Goal: Find specific page/section: Locate item on page

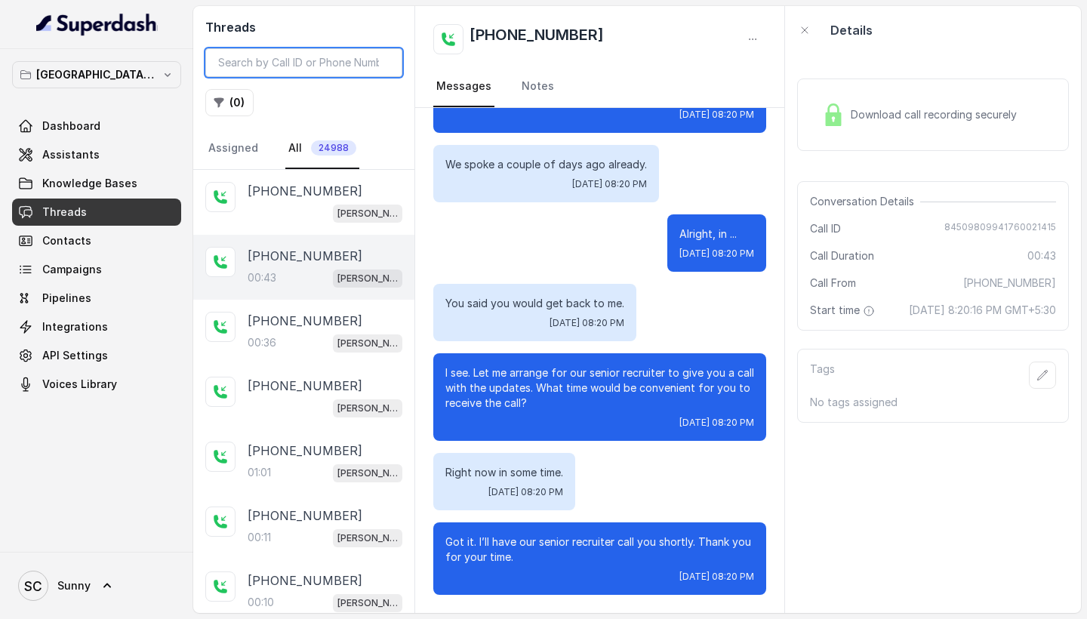
click at [278, 61] on input "search" at bounding box center [303, 62] width 197 height 29
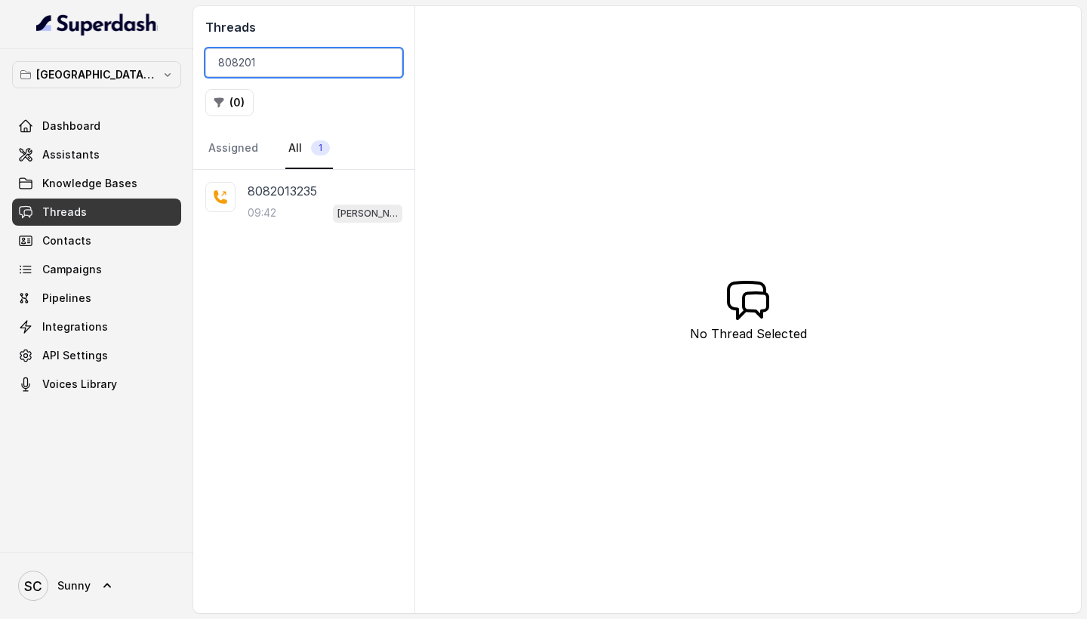
click at [284, 57] on input "808201" at bounding box center [303, 62] width 197 height 29
type input "808201"
click at [270, 205] on div "09:42 [PERSON_NAME] Mumbai Conviction HR Outbound Assistant" at bounding box center [325, 213] width 155 height 20
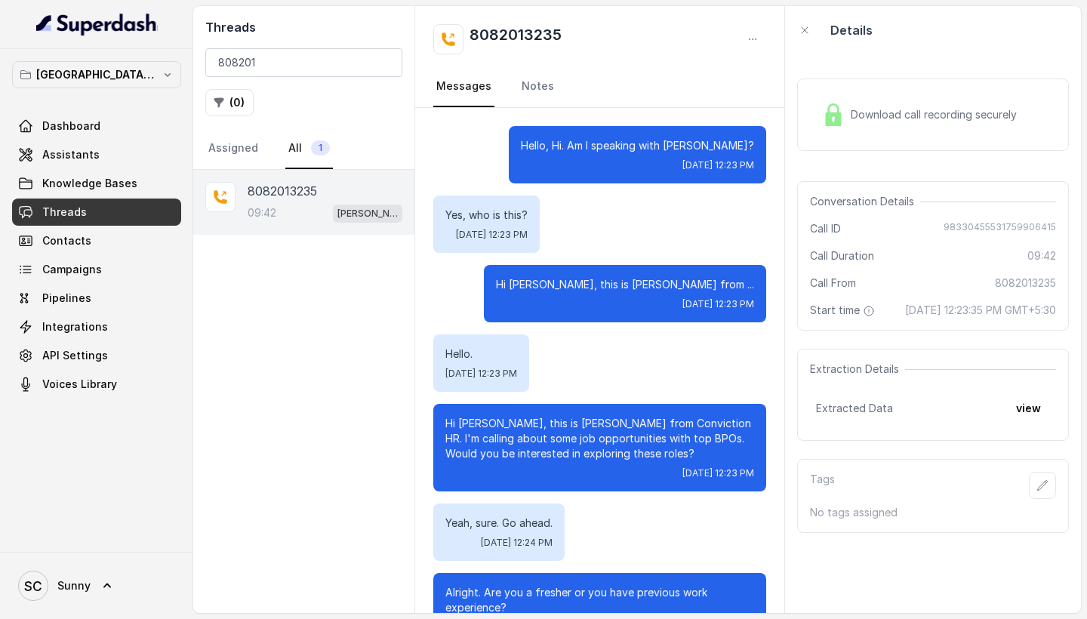
scroll to position [7055, 0]
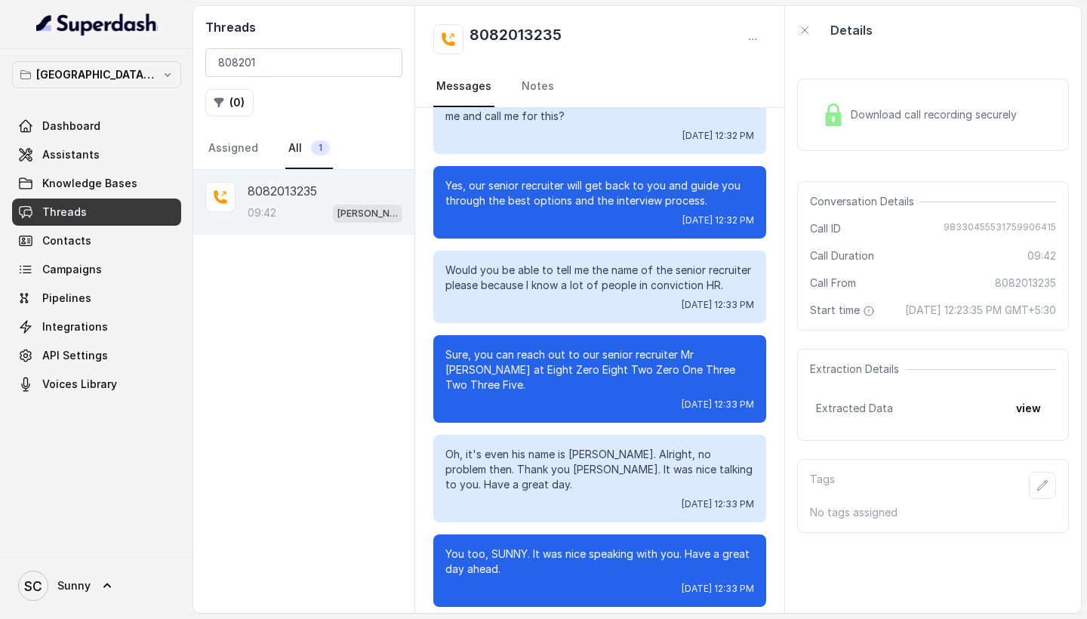
click at [940, 112] on span "Download call recording securely" at bounding box center [937, 114] width 172 height 15
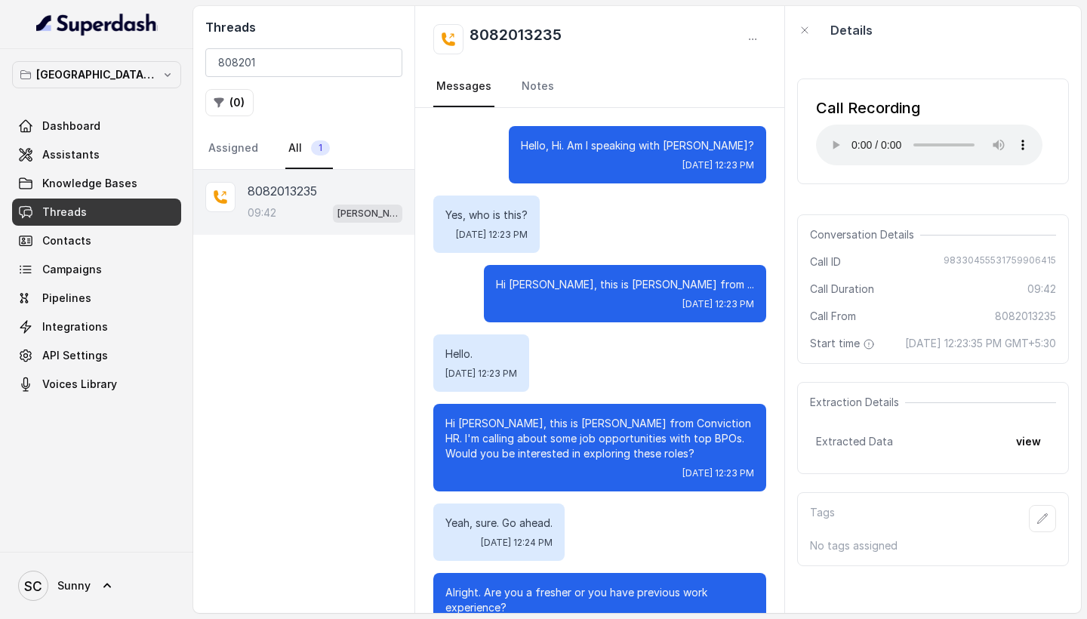
scroll to position [0, 0]
click at [827, 132] on audio "Your browser does not support the audio element." at bounding box center [929, 145] width 226 height 41
click at [832, 135] on audio "Your browser does not support the audio element." at bounding box center [929, 145] width 226 height 41
